Goal: Navigation & Orientation: Find specific page/section

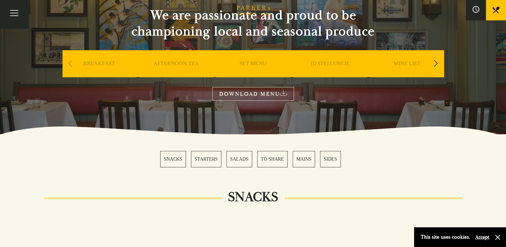
scroll to position [67, 0]
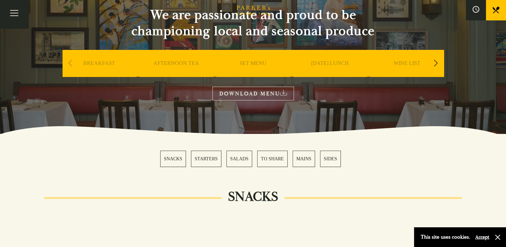
click at [481, 237] on button "Accept" at bounding box center [482, 237] width 14 height 6
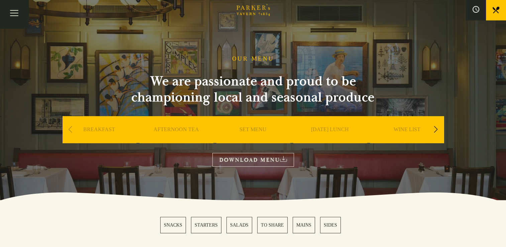
scroll to position [0, 0]
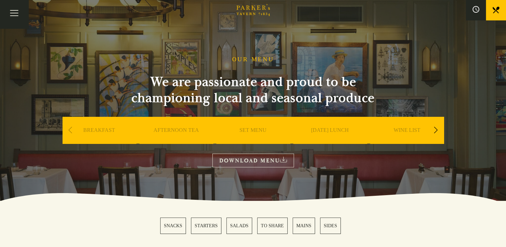
click at [101, 131] on link "BREAKFAST" at bounding box center [99, 140] width 32 height 27
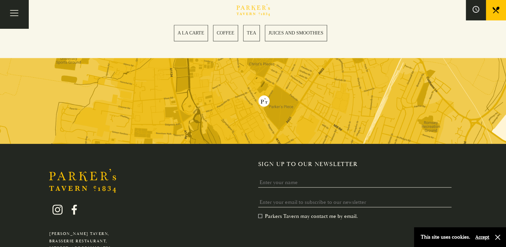
scroll to position [1190, 0]
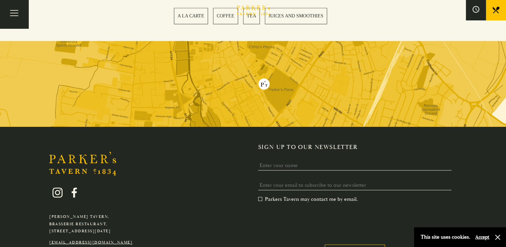
click at [483, 237] on button "Accept" at bounding box center [482, 237] width 14 height 6
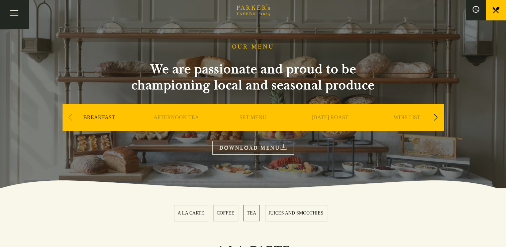
scroll to position [0, 0]
